Goal: Entertainment & Leisure: Consume media (video, audio)

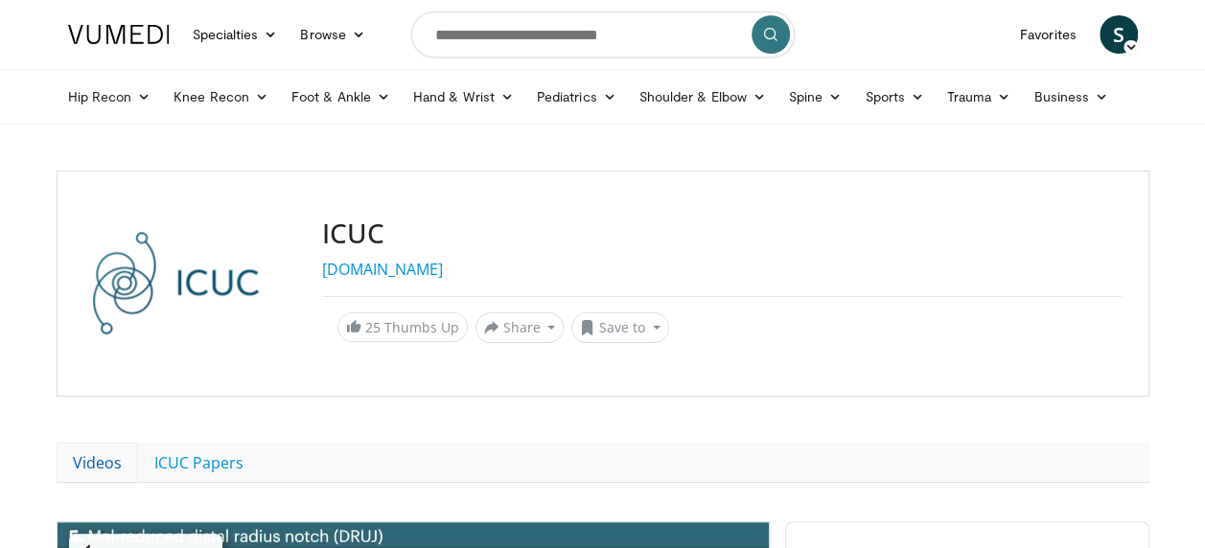
click at [79, 469] on link "Videos" at bounding box center [98, 463] width 82 height 40
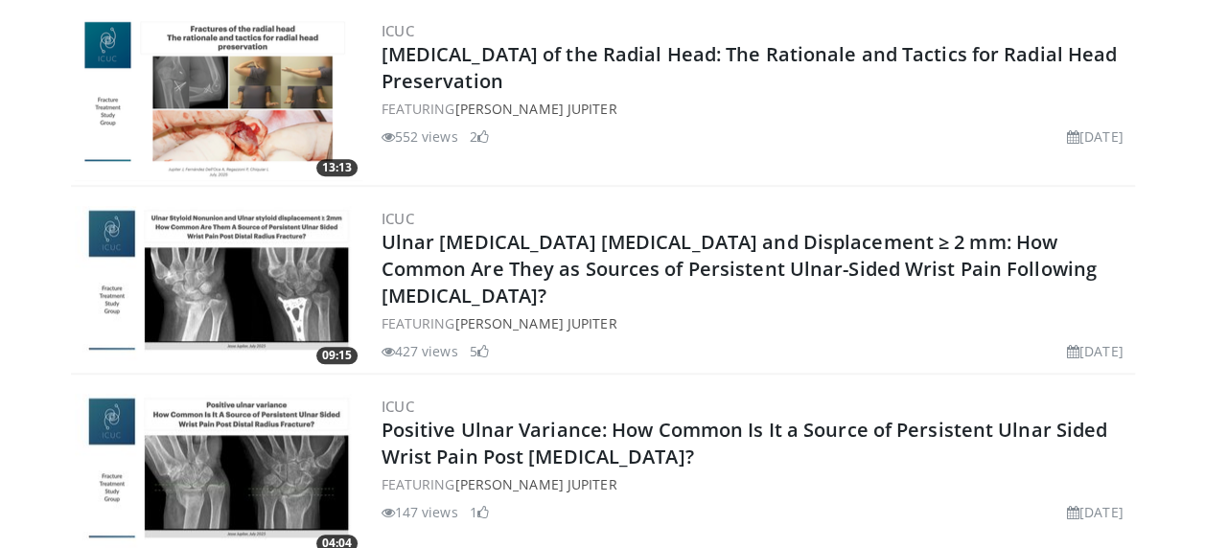
scroll to position [754, 0]
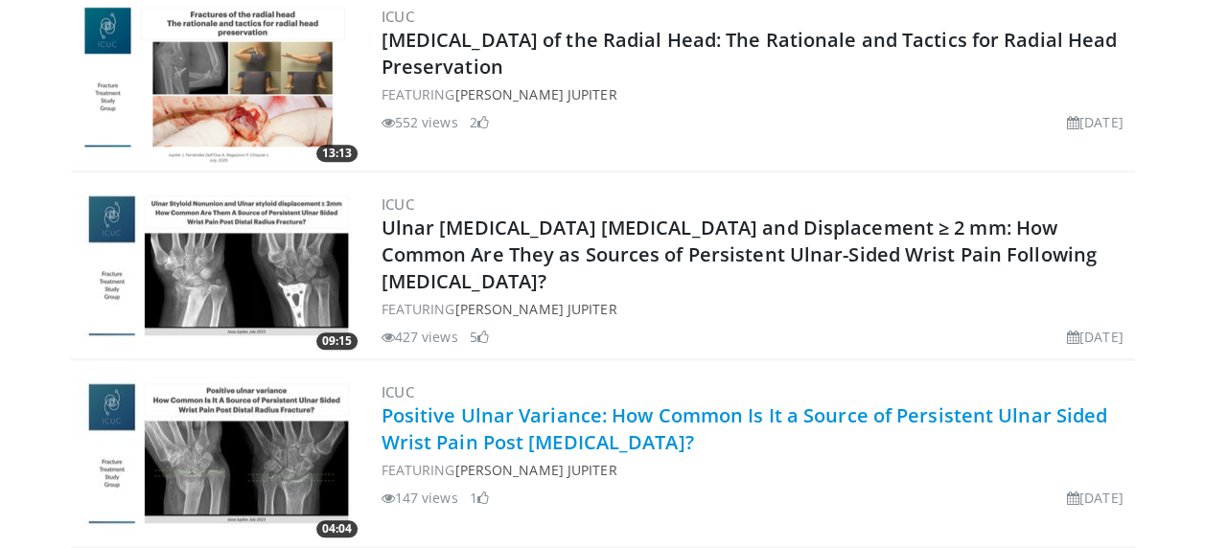
click at [491, 424] on link "Positive Ulnar Variance: How Common Is It a Source of Persistent Ulnar Sided Wr…" at bounding box center [745, 429] width 727 height 53
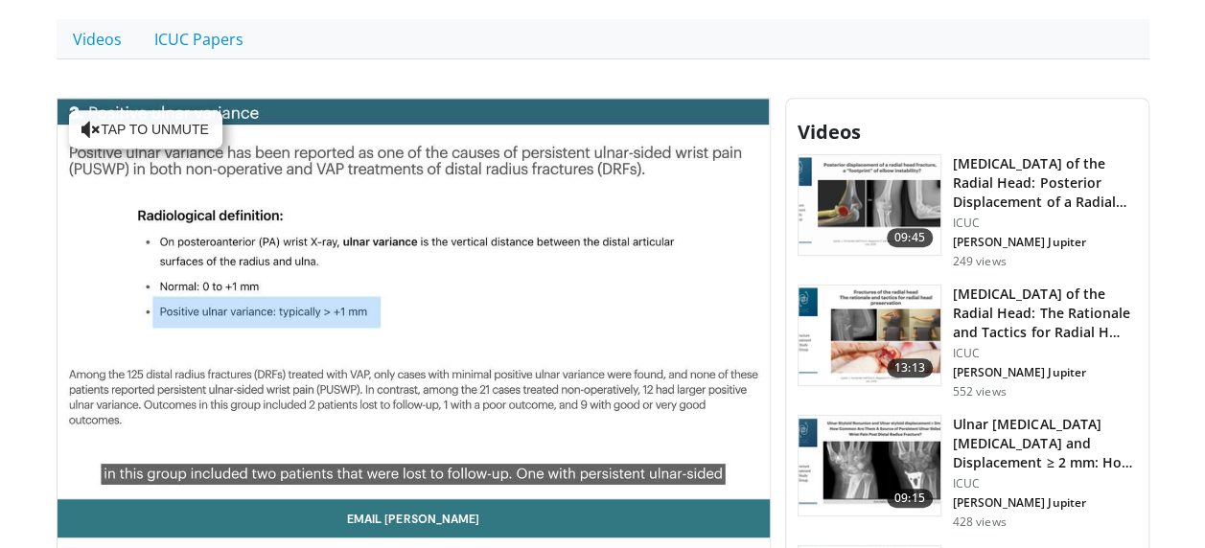
scroll to position [460, 0]
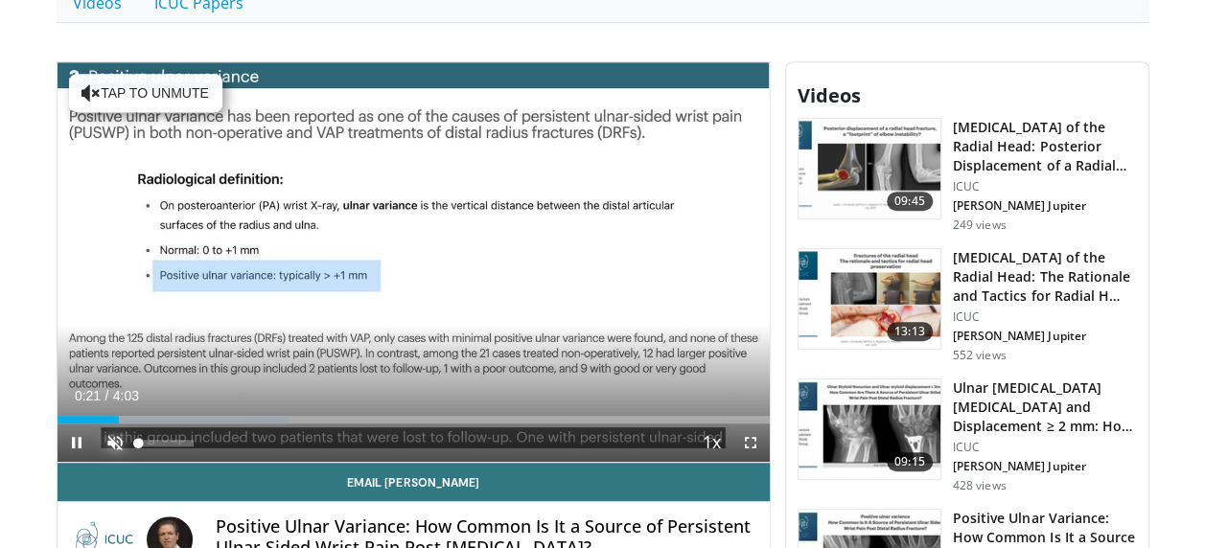
click at [118, 440] on span "Video Player" at bounding box center [115, 443] width 38 height 38
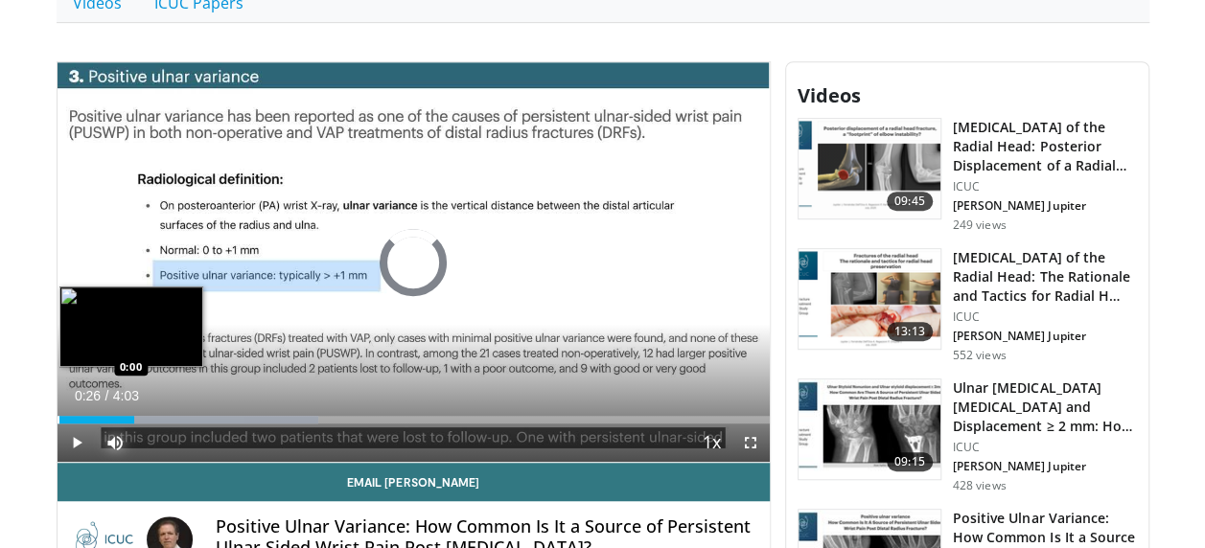
click at [58, 418] on div "Progress Bar" at bounding box center [59, 420] width 2 height 8
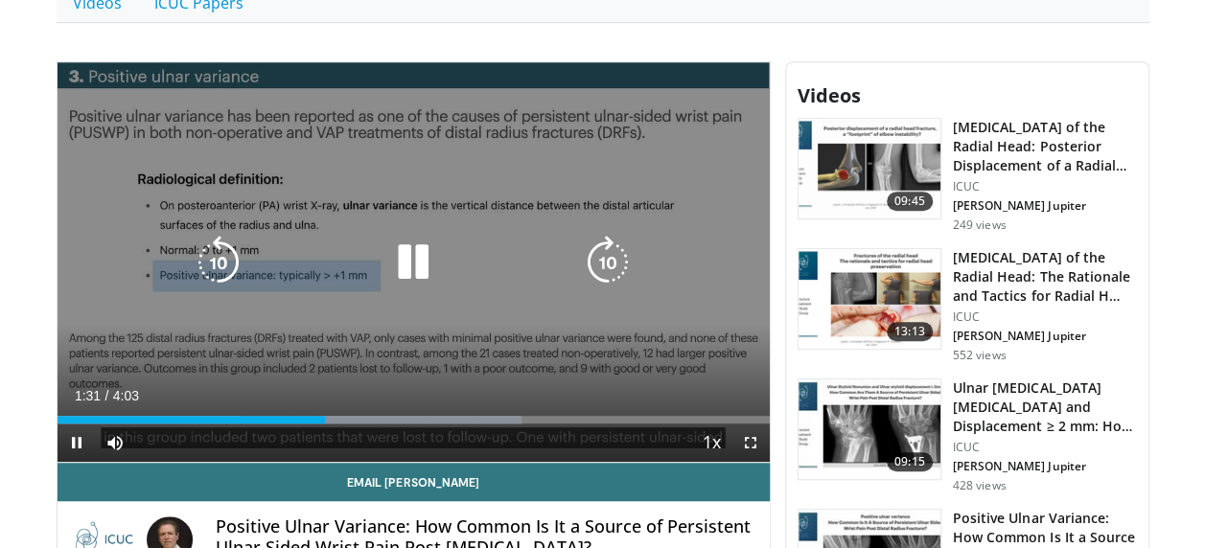
click at [407, 259] on icon "Video Player" at bounding box center [413, 263] width 54 height 54
